Goal: Register for event/course

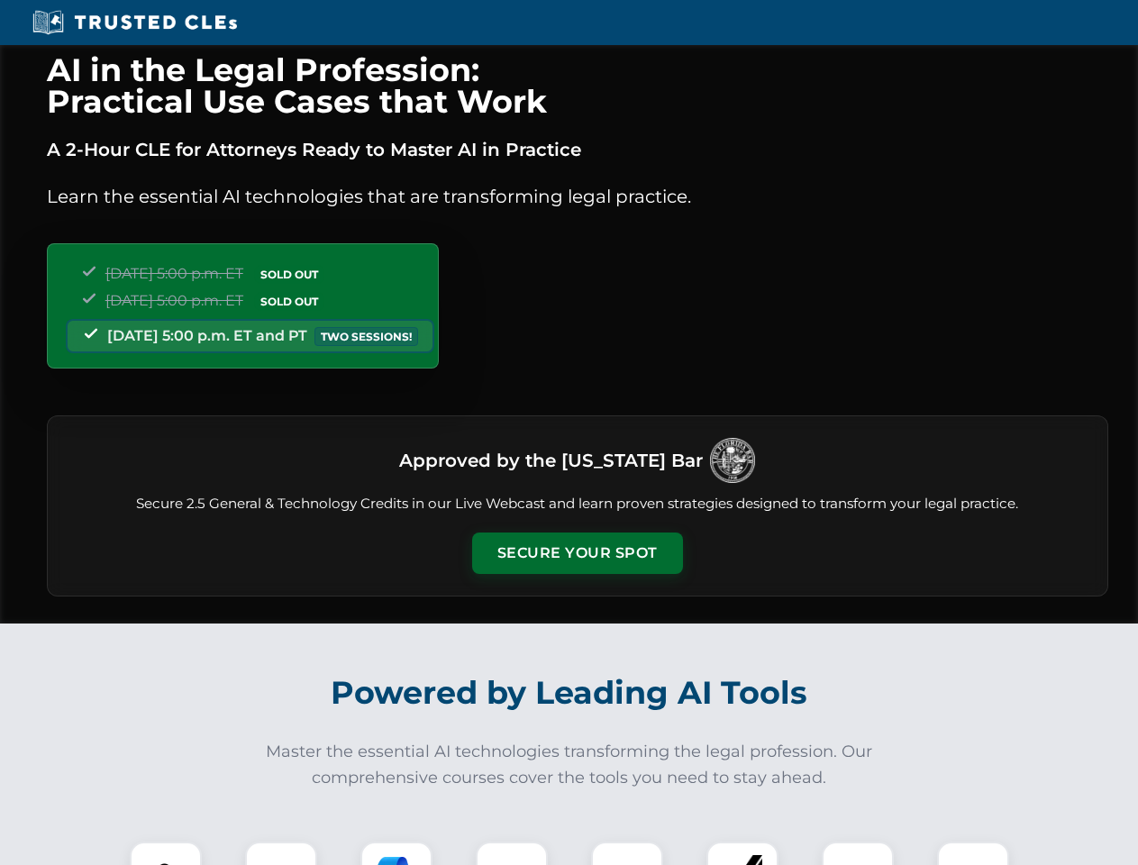
click at [577, 553] on button "Secure Your Spot" at bounding box center [577, 553] width 211 height 41
click at [166, 853] on img at bounding box center [166, 878] width 52 height 52
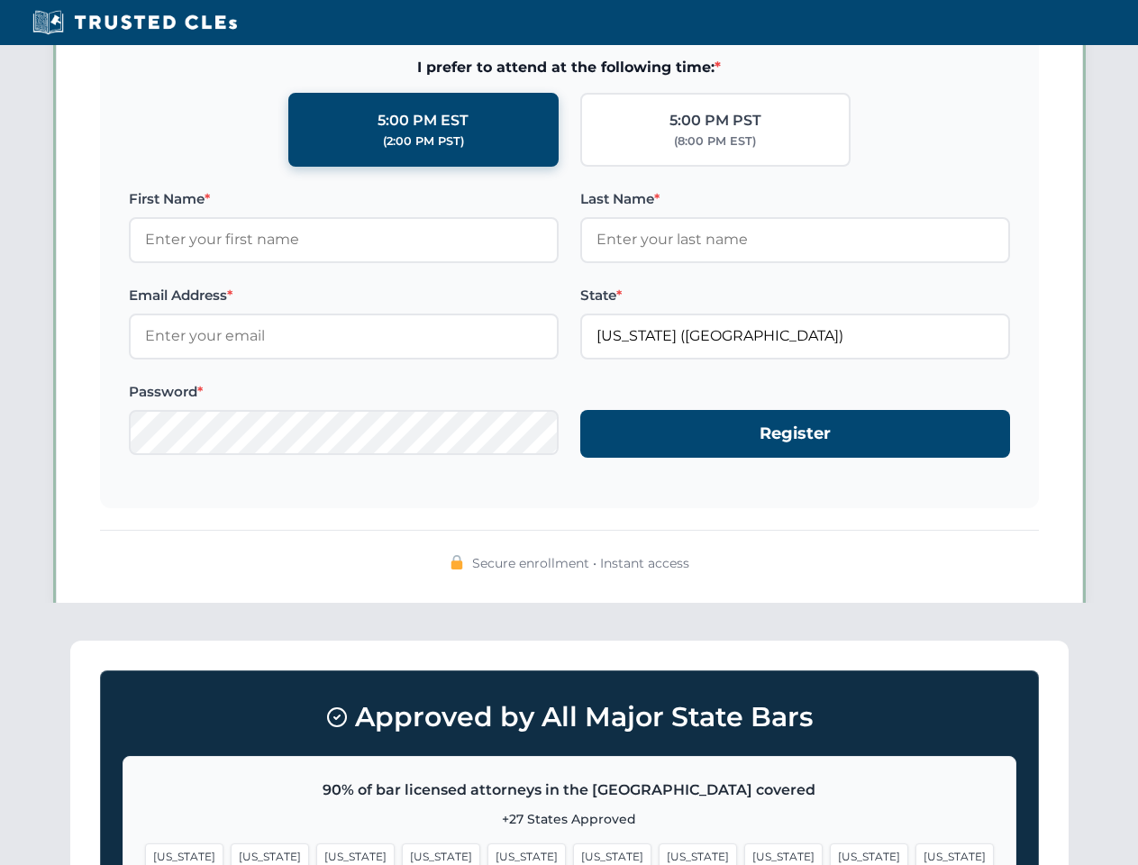
click at [659, 853] on span "[US_STATE]" at bounding box center [698, 856] width 78 height 26
click at [830, 853] on span "[US_STATE]" at bounding box center [869, 856] width 78 height 26
